Goal: Task Accomplishment & Management: Complete application form

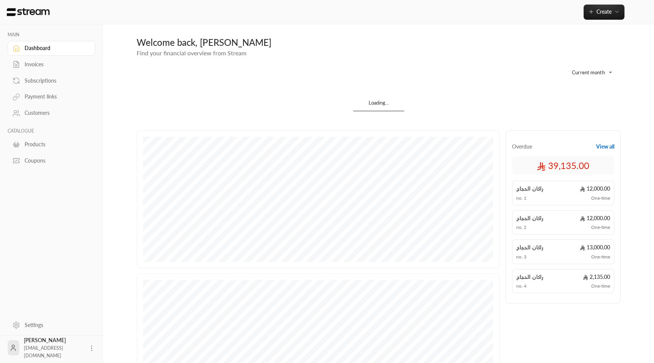
click at [56, 67] on div "Invoices" at bounding box center [55, 65] width 61 height 8
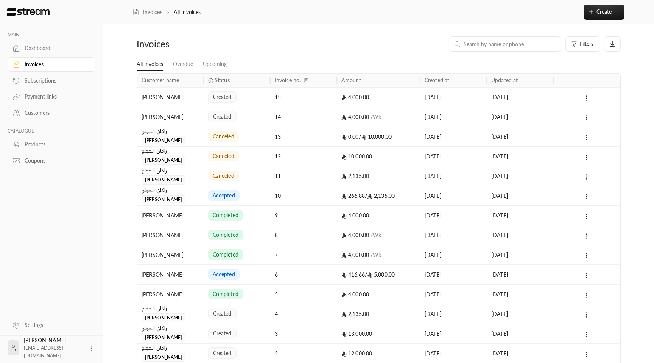
click at [50, 53] on link "Dashboard" at bounding box center [52, 48] width 88 height 15
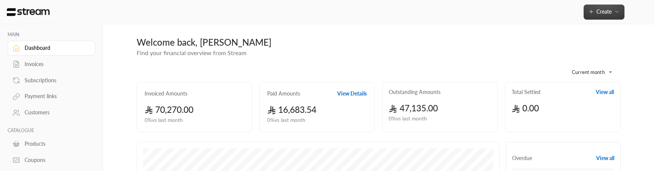
click at [598, 9] on span "Create" at bounding box center [604, 11] width 15 height 6
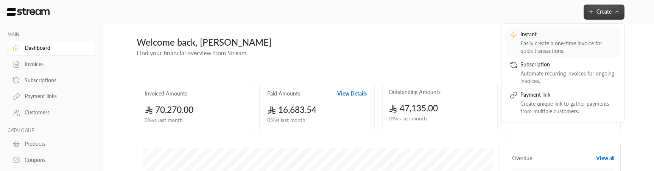
click at [558, 37] on div "Instant" at bounding box center [567, 35] width 95 height 9
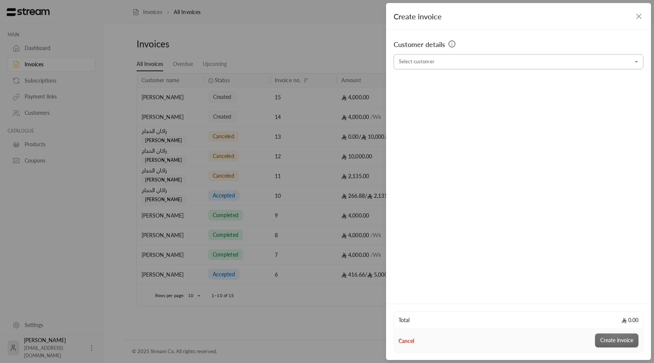
click at [472, 69] on div "Customer details Select customer Select customer" at bounding box center [518, 165] width 265 height 271
click at [472, 69] on div "Select customer" at bounding box center [519, 61] width 250 height 15
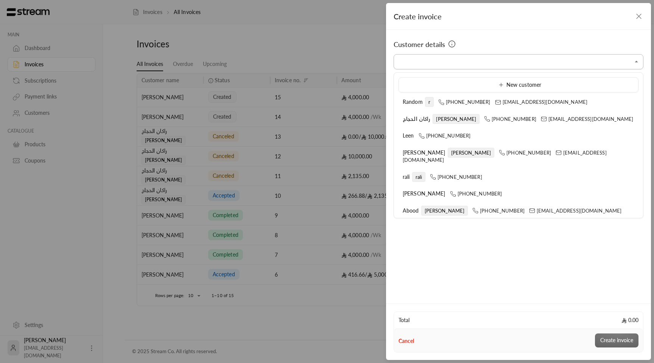
click at [476, 61] on input "Select customer" at bounding box center [519, 61] width 250 height 13
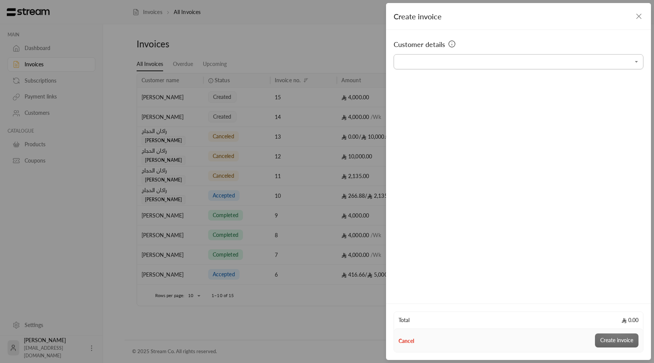
click at [476, 61] on input "Select customer" at bounding box center [519, 61] width 250 height 13
click at [467, 100] on span "[PHONE_NUMBER]" at bounding box center [474, 102] width 52 height 6
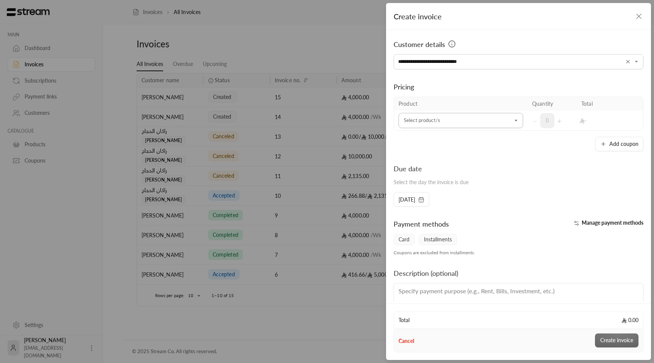
type input "**********"
click at [463, 121] on input "Select customer" at bounding box center [461, 120] width 125 height 13
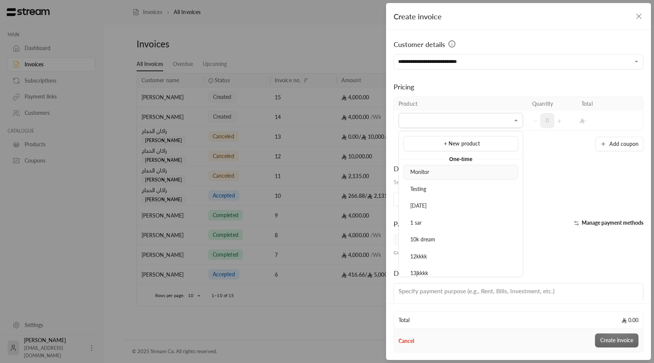
click at [441, 172] on div "Monitor" at bounding box center [461, 172] width 106 height 8
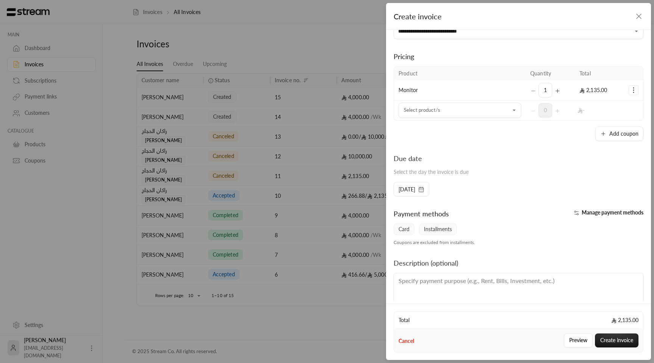
scroll to position [31, 0]
click at [617, 345] on button "Create invoice" at bounding box center [617, 340] width 44 height 14
